Goal: Task Accomplishment & Management: Manage account settings

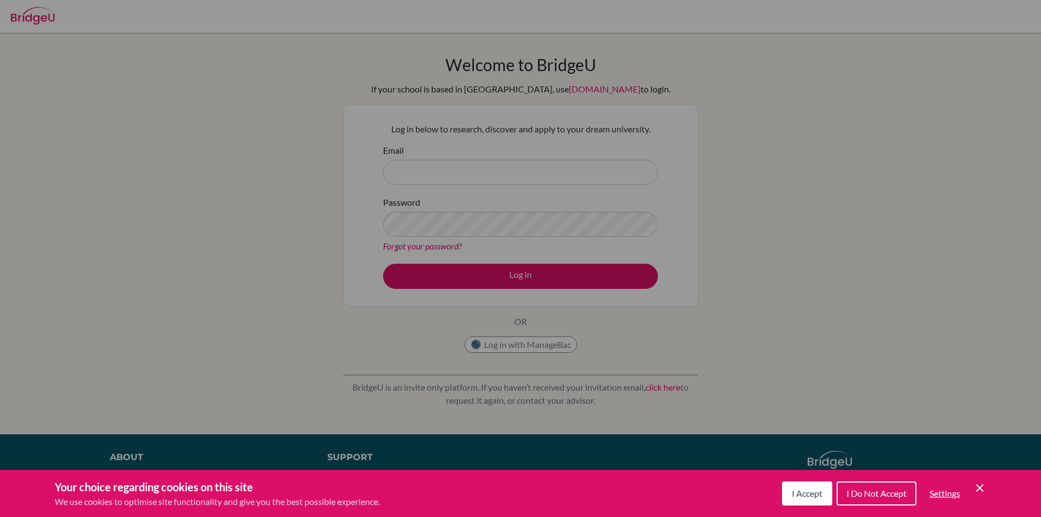
click at [818, 489] on span "I Accept" at bounding box center [807, 493] width 31 height 10
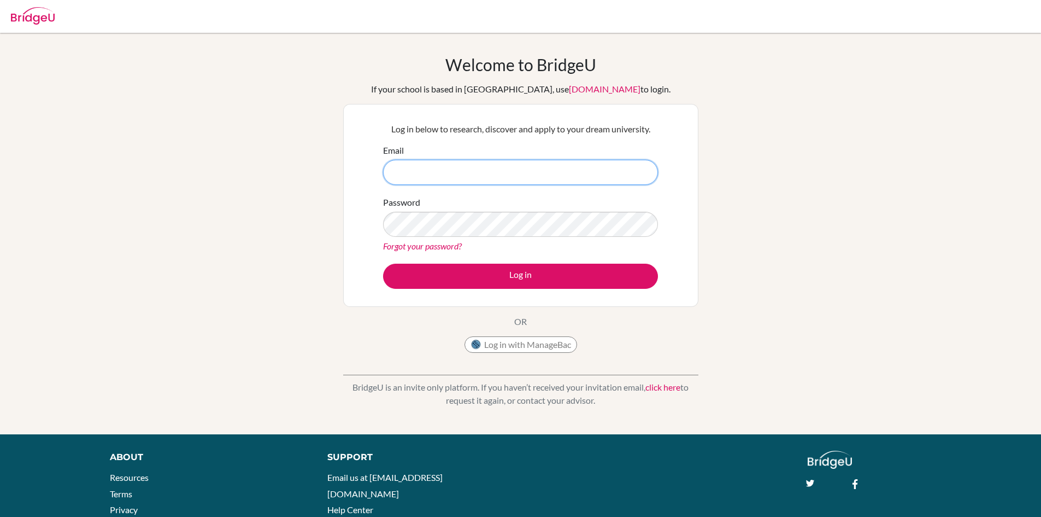
click at [440, 174] on input "Email" at bounding box center [520, 172] width 275 height 25
click at [446, 171] on input "Email" at bounding box center [520, 172] width 275 height 25
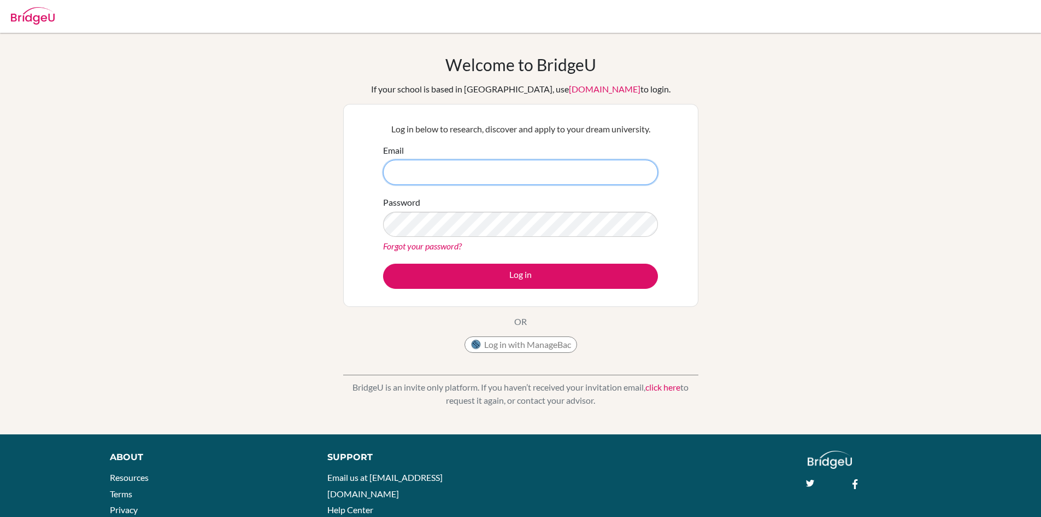
click at [421, 172] on input "Email" at bounding box center [520, 172] width 275 height 25
type input "ayaan6548@vivekhighscholl.onmicrosoft.com"
click at [383, 263] on button "Log in" at bounding box center [520, 275] width 275 height 25
click at [477, 172] on input "ayaan6548@vivekhighscholl.onmicrosoft.com" at bounding box center [520, 172] width 275 height 25
type input "[EMAIL_ADDRESS][DOMAIN_NAME]"
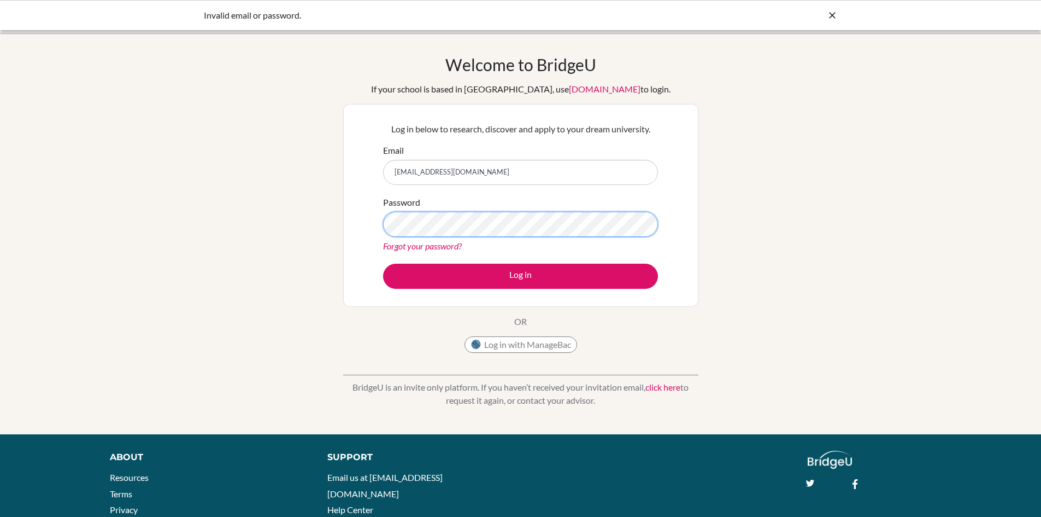
click at [383, 263] on button "Log in" at bounding box center [520, 275] width 275 height 25
type input "Welikefortnite14ayaan6548@vivekhighschool.onmicrosoft.com"
click at [383, 263] on button "Log in" at bounding box center [520, 275] width 275 height 25
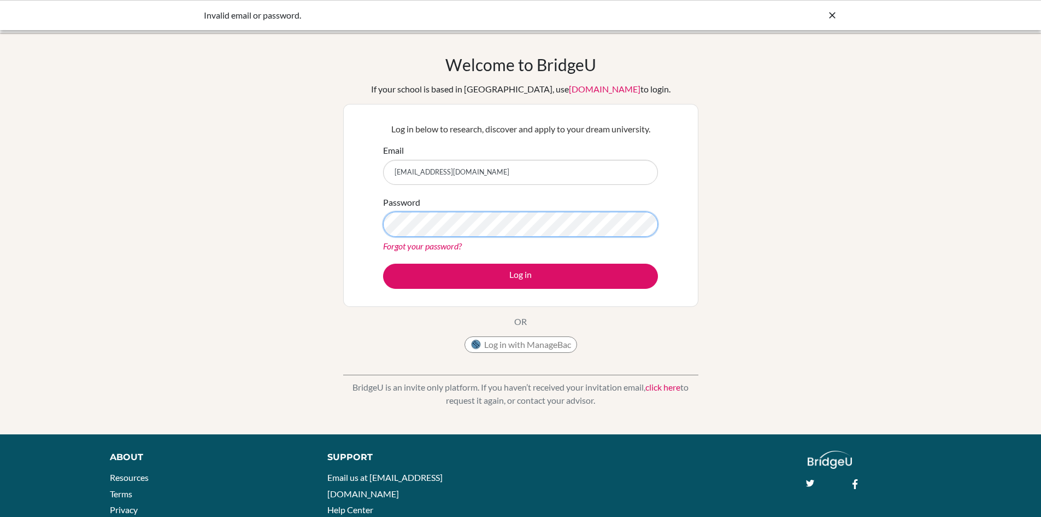
click at [383, 263] on button "Log in" at bounding box center [520, 275] width 275 height 25
drag, startPoint x: 397, startPoint y: 171, endPoint x: 466, endPoint y: 171, distance: 68.9
click at [466, 171] on input "[EMAIL_ADDRESS][DOMAIN_NAME]" at bounding box center [520, 172] width 275 height 25
click at [572, 177] on input "[EMAIL_ADDRESS][DOMAIN_NAME]" at bounding box center [520, 172] width 275 height 25
type input "[EMAIL_ADDRESS][DOMAIN_NAME]"
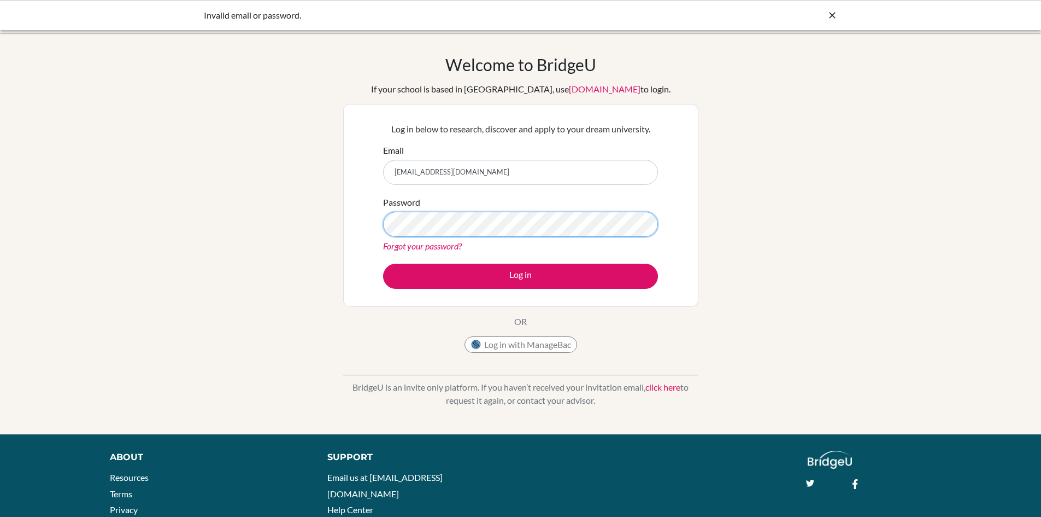
click at [383, 263] on button "Log in" at bounding box center [520, 275] width 275 height 25
click at [553, 182] on input "[EMAIL_ADDRESS][DOMAIN_NAME]" at bounding box center [520, 172] width 275 height 25
drag, startPoint x: 555, startPoint y: 174, endPoint x: 357, endPoint y: 167, distance: 198.5
click at [357, 167] on div "Log in below to research, discover and apply to your dream university. Email ay…" at bounding box center [520, 205] width 355 height 203
click at [409, 167] on input "[EMAIL_ADDRESS][DOMAIN_NAME]" at bounding box center [520, 172] width 275 height 25
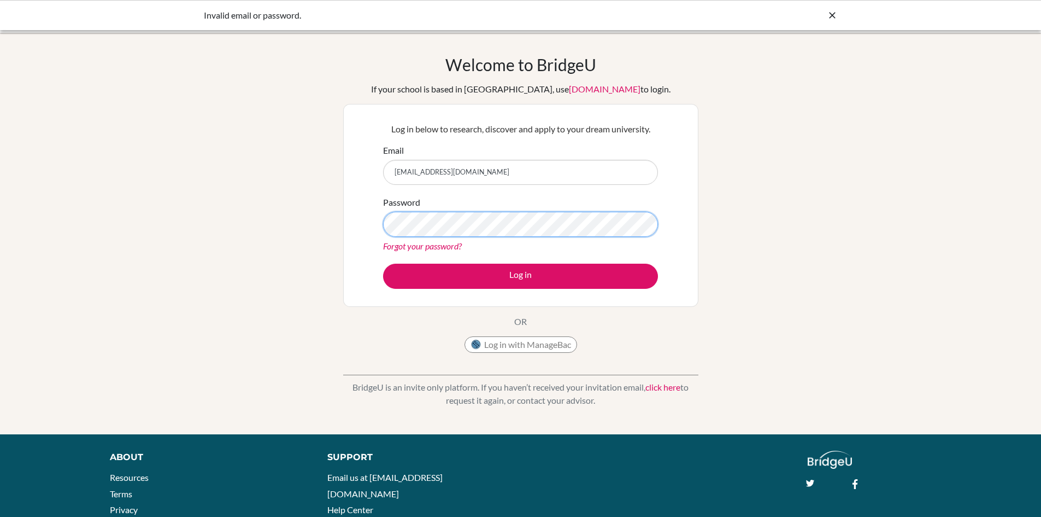
click at [383, 263] on button "Log in" at bounding box center [520, 275] width 275 height 25
click at [433, 243] on link "Forgot your password?" at bounding box center [422, 246] width 79 height 10
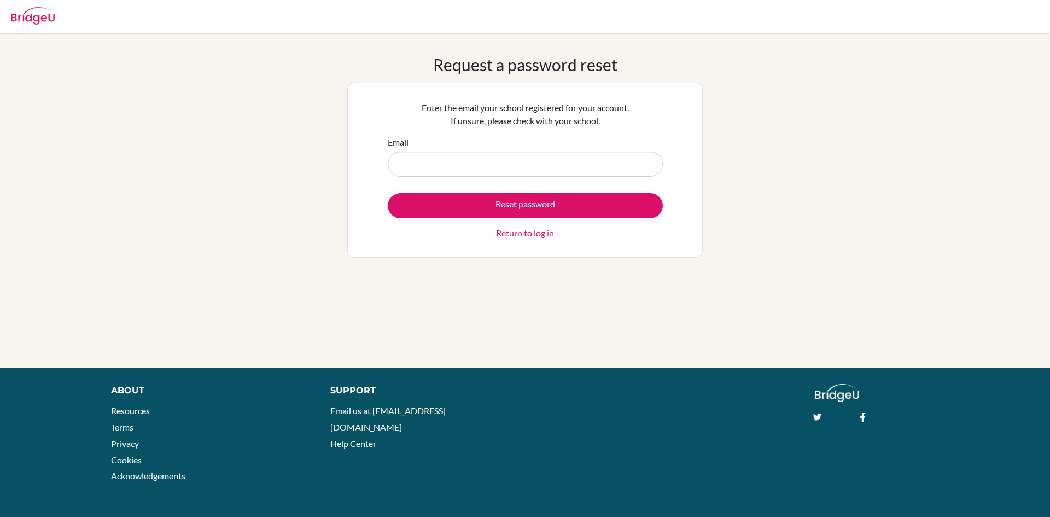
click at [444, 156] on input "Email" at bounding box center [525, 163] width 275 height 25
type input "ayaan6548@vivekhighschool.onmicrosoft.com"
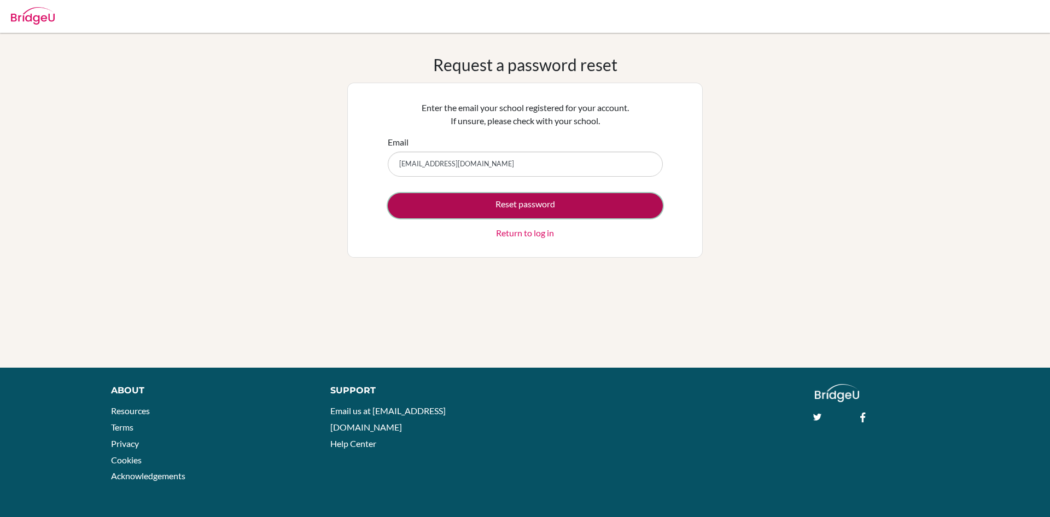
click at [453, 206] on button "Reset password" at bounding box center [525, 205] width 275 height 25
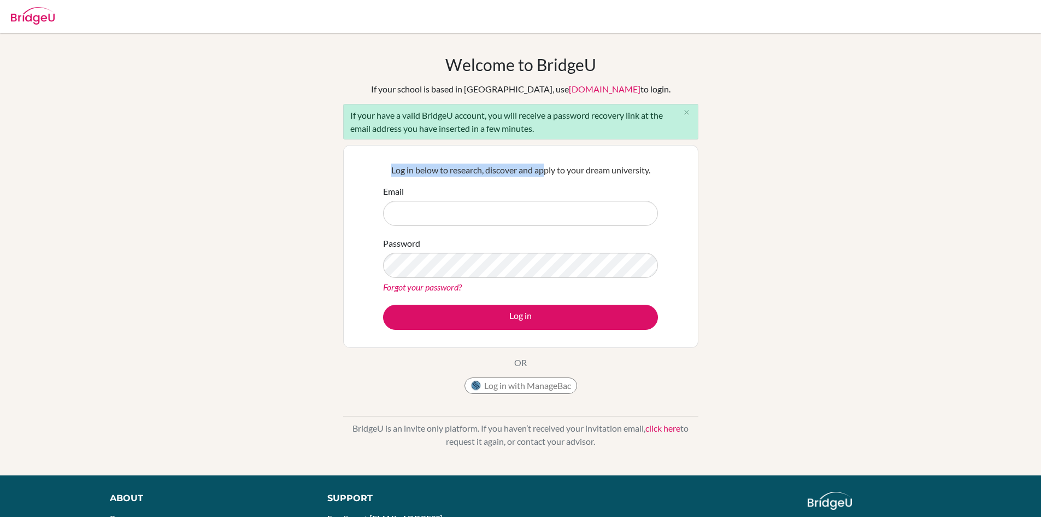
drag, startPoint x: 390, startPoint y: 174, endPoint x: 593, endPoint y: 174, distance: 202.8
click at [553, 174] on p "Log in below to research, discover and apply to your dream university." at bounding box center [520, 169] width 275 height 13
click at [577, 174] on p "Log in below to research, discover and apply to your dream university." at bounding box center [520, 169] width 275 height 13
click at [623, 174] on p "Log in below to research, discover and apply to your dream university." at bounding box center [520, 169] width 275 height 13
click at [510, 212] on input "Email" at bounding box center [520, 213] width 275 height 25
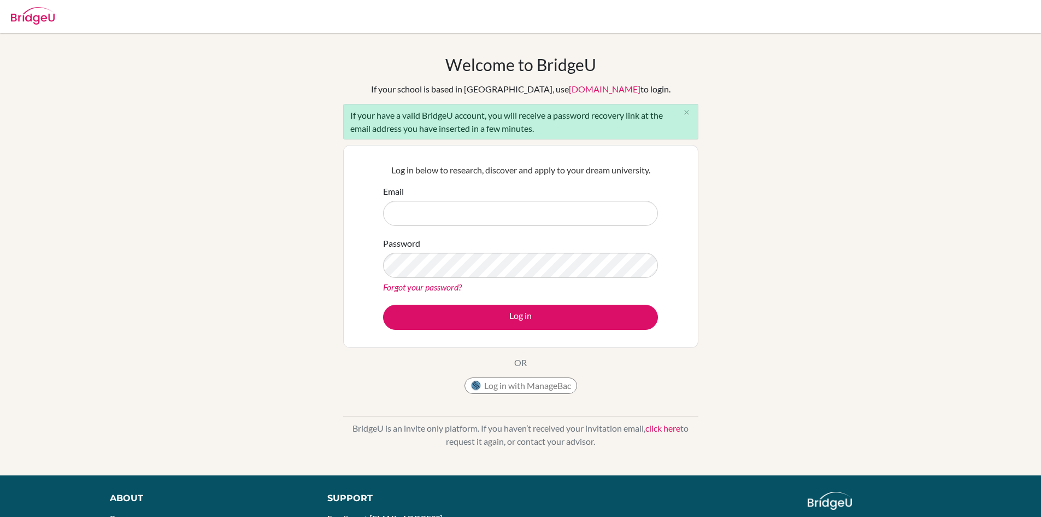
click at [762, 173] on div "Welcome to BridgeU If your school is based in China, use app.bridge-u.com.cn to…" at bounding box center [520, 254] width 1041 height 399
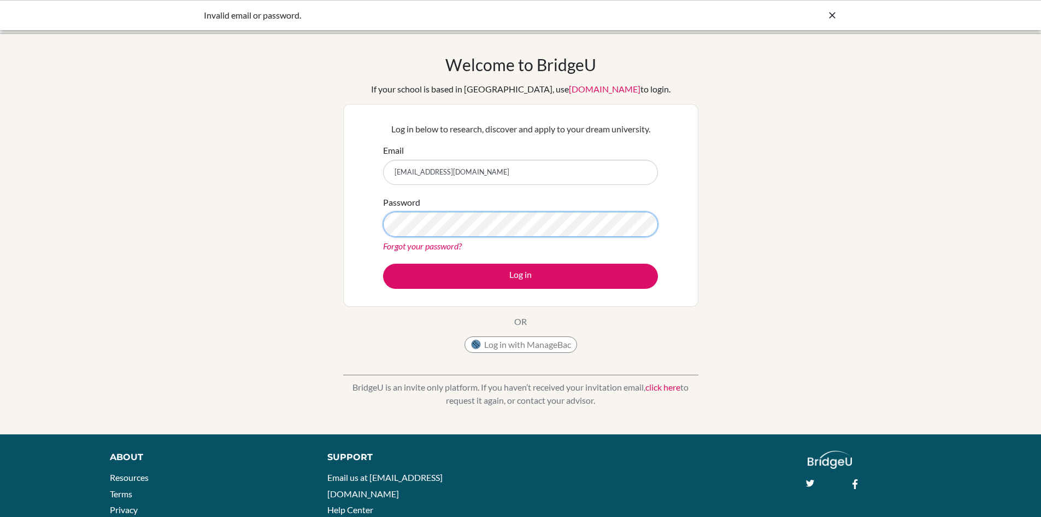
click at [383, 263] on button "Log in" at bounding box center [520, 275] width 275 height 25
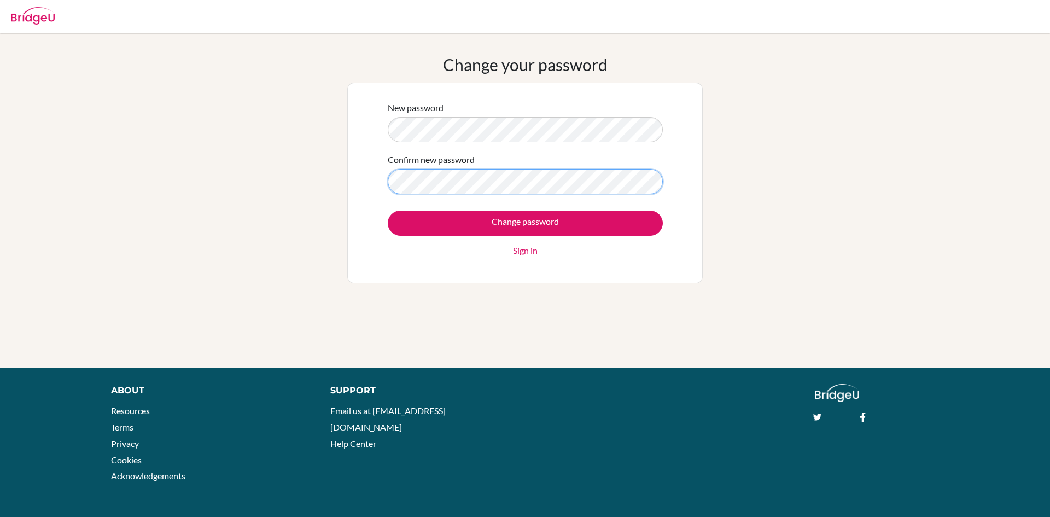
click at [388, 210] on input "Change password" at bounding box center [525, 222] width 275 height 25
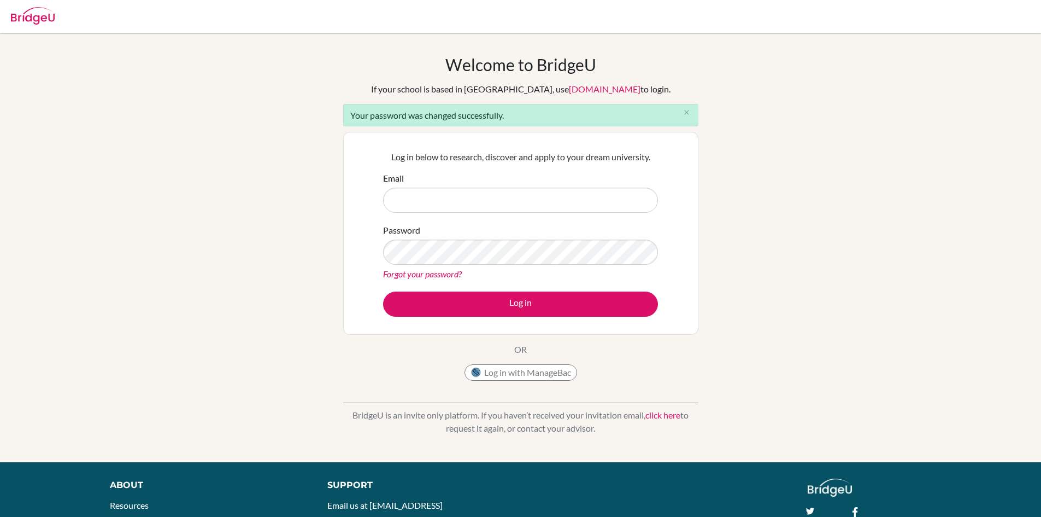
click at [436, 196] on input "Email" at bounding box center [520, 200] width 275 height 25
click at [456, 201] on input "Email" at bounding box center [520, 200] width 275 height 25
type input "[EMAIL_ADDRESS][DOMAIN_NAME]"
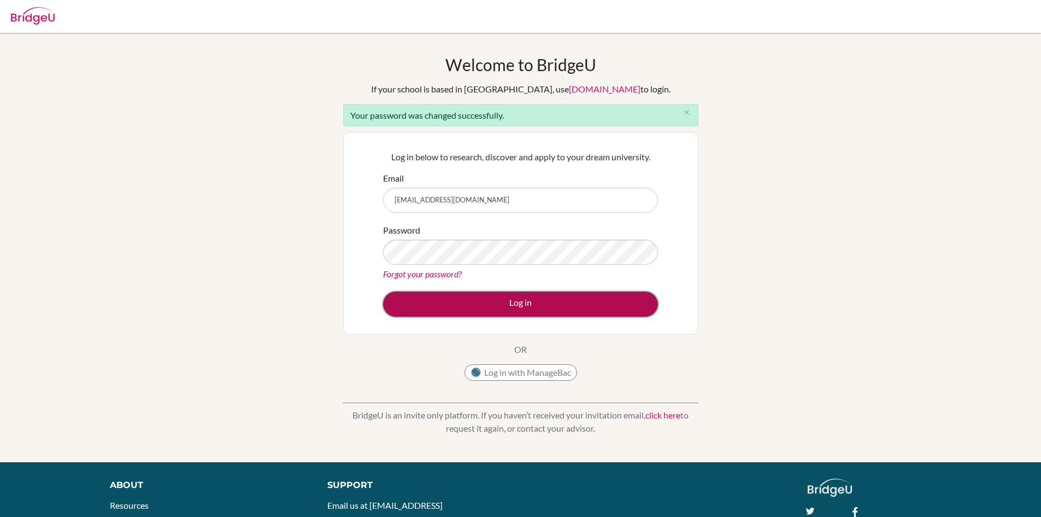
click at [481, 303] on button "Log in" at bounding box center [520, 303] width 275 height 25
